Goal: Register for event/course

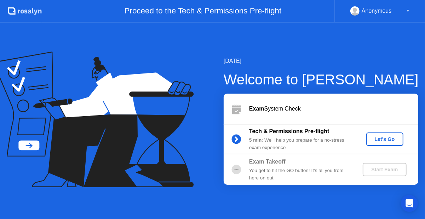
click at [392, 137] on div "Let's Go" at bounding box center [384, 139] width 31 height 6
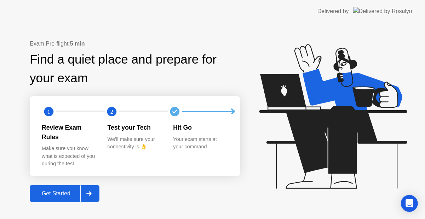
click at [97, 190] on div at bounding box center [88, 194] width 17 height 16
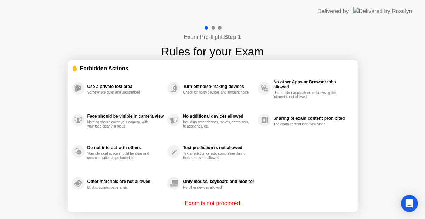
click at [145, 27] on app-layout-with-logo "Delivered by Exam Pre-flight: Step 1 Rules for your Exam ✋ Forbidden Actions Us…" at bounding box center [212, 123] width 425 height 247
click at [370, 32] on div "Exam Pre-flight: Step 1 Rules for your Exam ✋ Forbidden Actions Use a private t…" at bounding box center [212, 135] width 425 height 224
click at [349, 14] on div "Delivered by" at bounding box center [332, 11] width 31 height 8
drag, startPoint x: 229, startPoint y: 150, endPoint x: 234, endPoint y: 191, distance: 41.3
drag, startPoint x: 238, startPoint y: 101, endPoint x: 238, endPoint y: 181, distance: 80.6
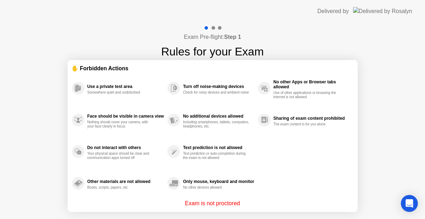
click at [237, 149] on div "Text prediction is not allowed" at bounding box center [218, 147] width 71 height 5
click at [237, 147] on div "Text prediction is not allowed" at bounding box center [218, 147] width 71 height 5
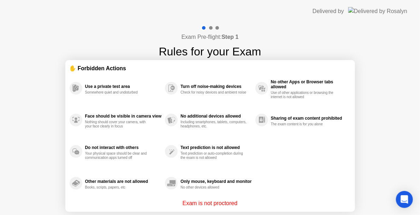
drag, startPoint x: 240, startPoint y: 214, endPoint x: 248, endPoint y: 215, distance: 7.5
click at [243, 215] on html "Delivered by Exam Pre-flight: Step 1 Rules for your Exam ✋ Forbidden Actions Us…" at bounding box center [210, 107] width 420 height 215
drag, startPoint x: 248, startPoint y: 215, endPoint x: 232, endPoint y: 173, distance: 45.4
click at [230, 174] on div "Exam Pre-flight: Step 1 Rules for your Exam ✋ Forbidden Actions Use a private t…" at bounding box center [210, 135] width 420 height 224
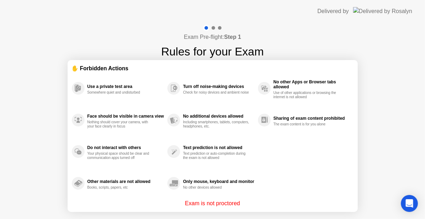
drag, startPoint x: 213, startPoint y: 211, endPoint x: 248, endPoint y: 219, distance: 35.4
click at [228, 219] on html "Delivered by Exam Pre-flight: Step 1 Rules for your Exam ✋ Forbidden Actions Us…" at bounding box center [212, 109] width 425 height 219
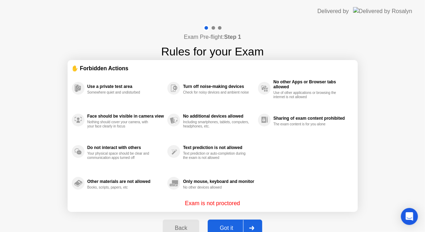
click at [234, 219] on button "Got it" at bounding box center [235, 228] width 54 height 17
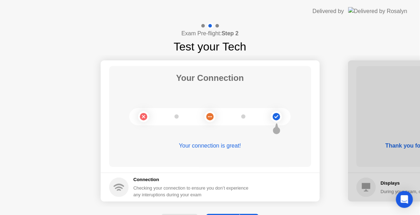
drag, startPoint x: 196, startPoint y: 102, endPoint x: 152, endPoint y: 92, distance: 45.0
click at [196, 103] on icon at bounding box center [210, 117] width 29 height 29
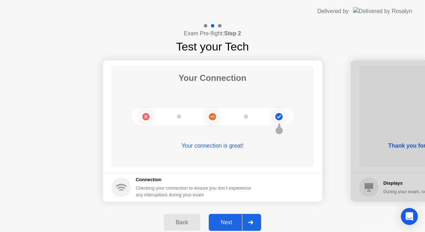
click at [231, 219] on div "Next" at bounding box center [226, 223] width 31 height 6
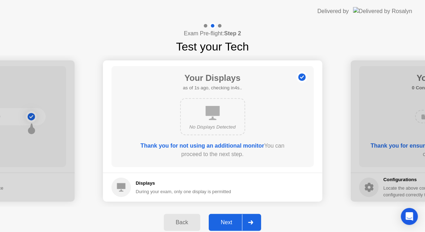
click at [213, 219] on div "Next" at bounding box center [226, 223] width 31 height 6
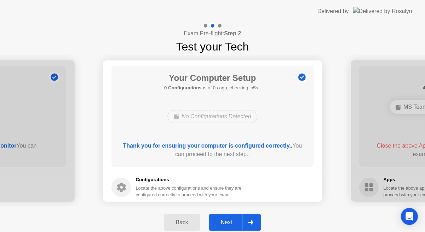
click at [193, 219] on div "Back" at bounding box center [182, 223] width 32 height 6
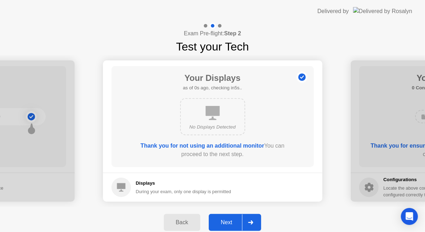
click at [193, 219] on div "Back" at bounding box center [182, 223] width 32 height 6
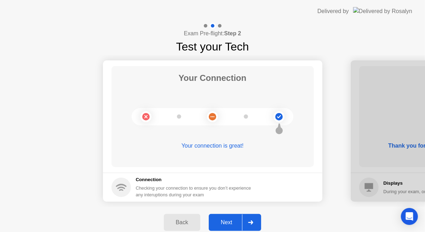
click at [227, 219] on div "Next" at bounding box center [226, 223] width 31 height 6
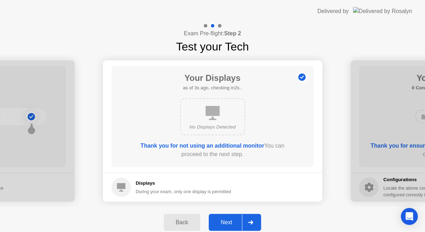
click at [233, 219] on div "Next" at bounding box center [226, 223] width 31 height 6
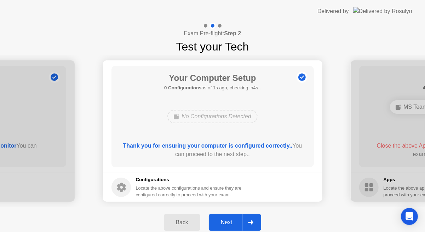
click at [231, 219] on div "Next" at bounding box center [226, 223] width 31 height 6
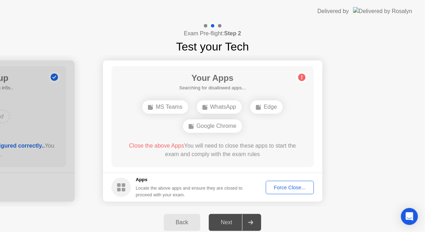
click at [312, 114] on div "Your Apps Searching for disallowed apps... MS Teams WhatsApp Edge Google Chrome…" at bounding box center [212, 116] width 202 height 101
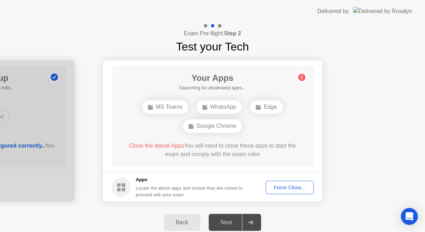
click at [290, 190] on div "Force Close..." at bounding box center [289, 188] width 43 height 6
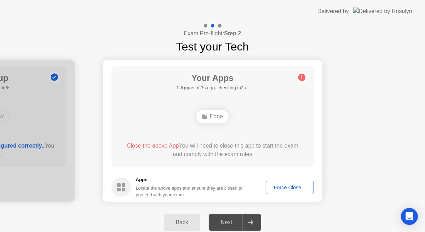
click at [290, 185] on div "Force Close..." at bounding box center [289, 188] width 43 height 6
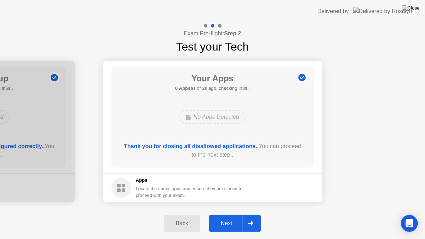
click at [225, 219] on div "Next" at bounding box center [226, 223] width 31 height 6
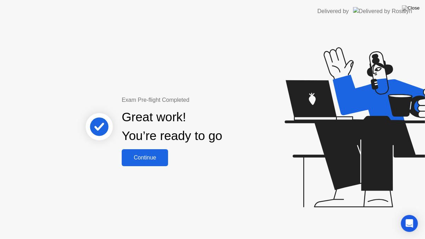
click at [153, 155] on div "Continue" at bounding box center [145, 158] width 42 height 6
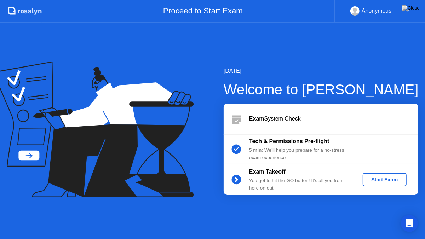
click at [379, 179] on div "Start Exam" at bounding box center [384, 180] width 38 height 6
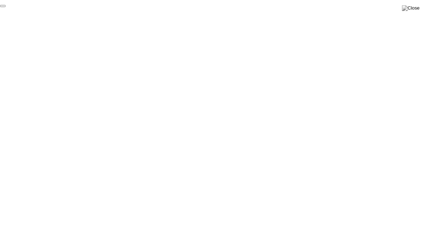
click div "End Proctoring Session"
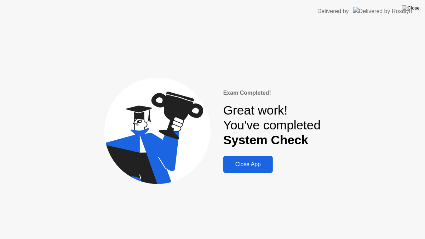
click at [259, 159] on button "Close App" at bounding box center [248, 164] width 50 height 17
